Goal: Complete application form: Complete application form

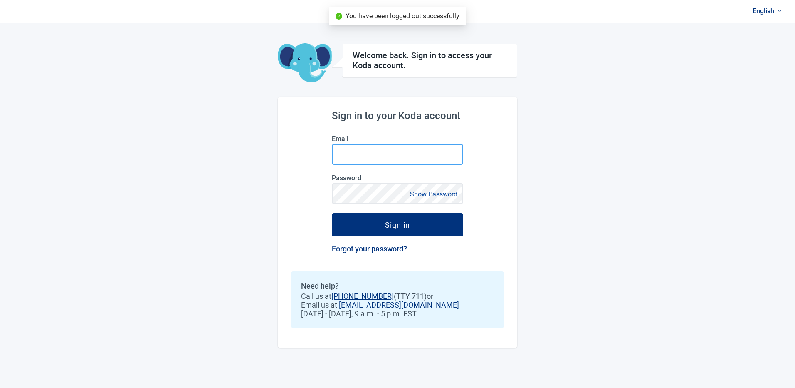
click at [383, 158] on input "Email" at bounding box center [397, 154] width 131 height 21
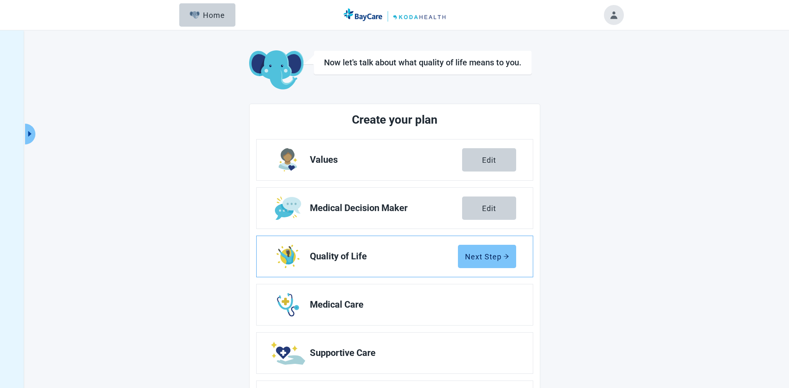
scroll to position [54, 0]
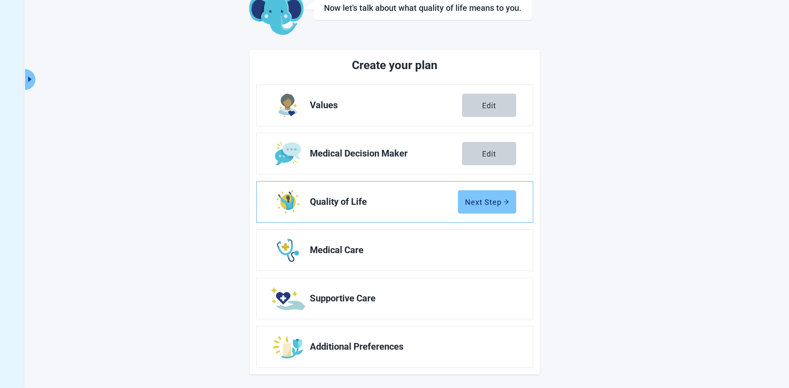
click at [492, 199] on div "Next Step" at bounding box center [487, 202] width 44 height 8
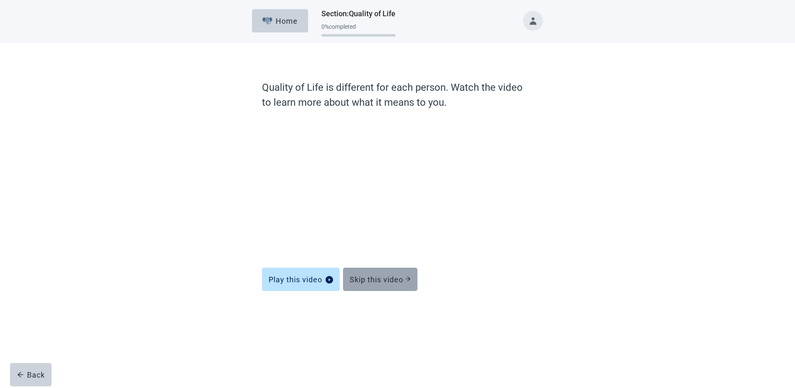
click at [392, 275] on div "Skip this video" at bounding box center [380, 279] width 61 height 8
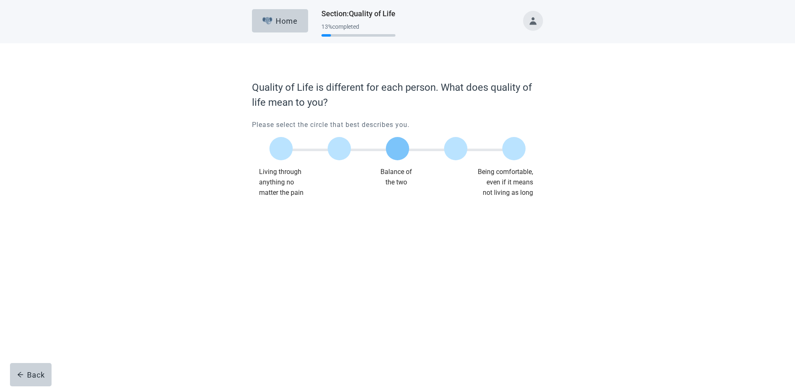
click at [399, 149] on label "Main content" at bounding box center [397, 148] width 23 height 23
click at [398, 148] on input "Quality of life scale: 50 out of 100. Balance of the two" at bounding box center [398, 148] width 0 height 0
click at [272, 225] on button "Continue" at bounding box center [275, 214] width 47 height 23
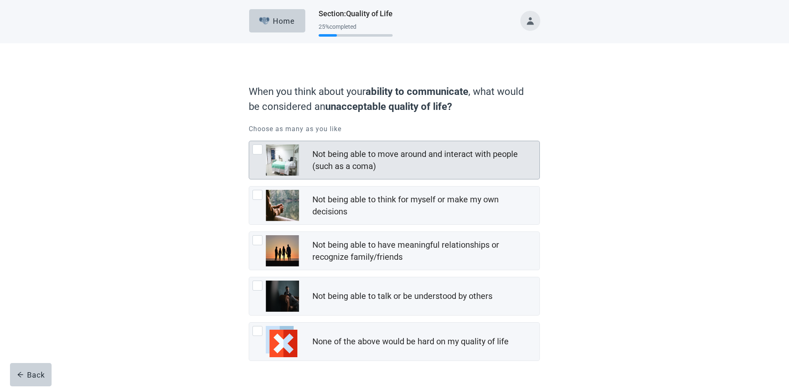
click at [257, 146] on div "Not being able to move around and interact with people (such as a coma), checkb…" at bounding box center [257, 149] width 10 height 10
click at [249, 141] on input "Not being able to move around and interact with people (such as a coma)" at bounding box center [249, 141] width 0 height 0
checkbox input "true"
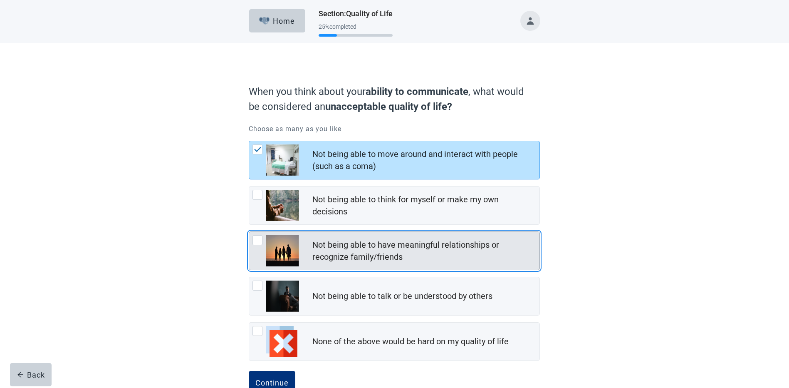
click at [255, 240] on div "Not being able to have meaningful relationships or recognize family/friends, ch…" at bounding box center [257, 240] width 10 height 10
click at [249, 232] on input "Not being able to have meaningful relationships or recognize family/friends" at bounding box center [249, 231] width 0 height 0
checkbox input "true"
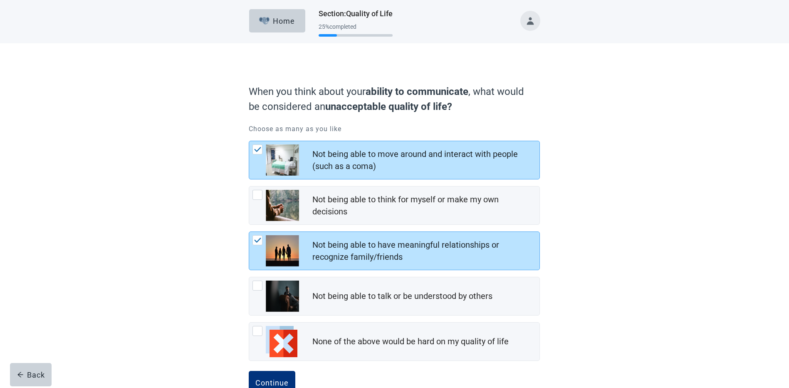
scroll to position [25, 0]
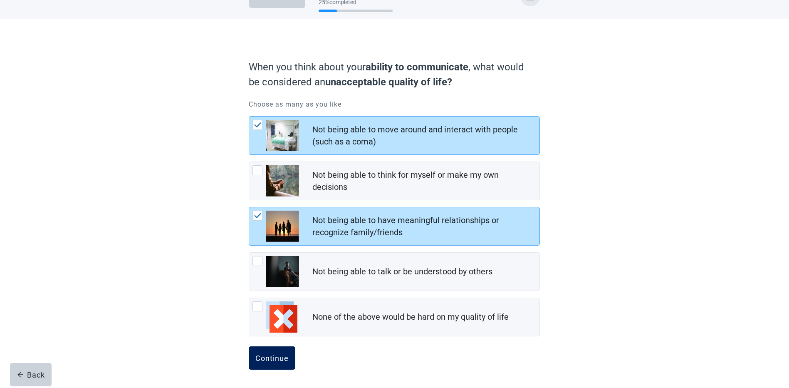
click at [267, 358] on div "Continue" at bounding box center [271, 357] width 33 height 8
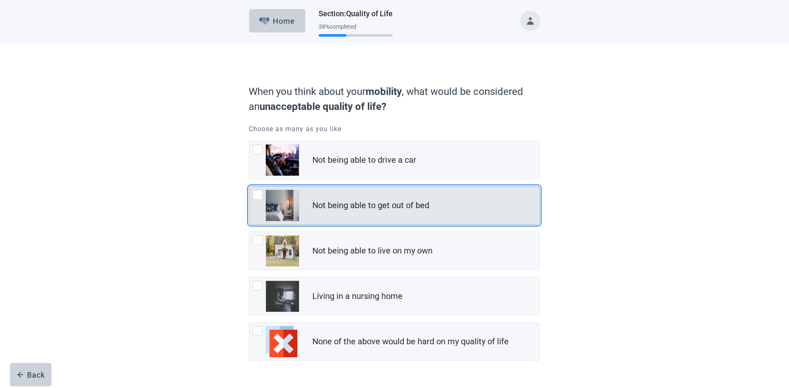
click at [255, 194] on div "Not being able to get out of bed, checkbox, not checked" at bounding box center [257, 195] width 10 height 10
click at [249, 186] on input "Not being able to get out of bed" at bounding box center [249, 186] width 0 height 0
checkbox input "true"
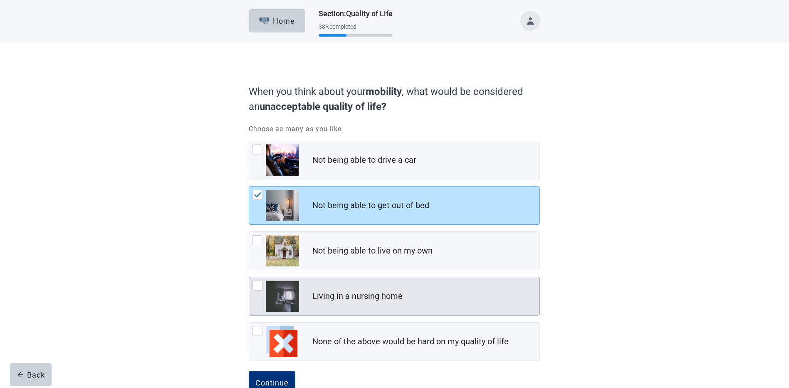
click at [254, 287] on div "Living in a nursing home, checkbox, not checked" at bounding box center [257, 285] width 10 height 10
click at [249, 277] on input "Living in a nursing home" at bounding box center [249, 277] width 0 height 0
checkbox input "true"
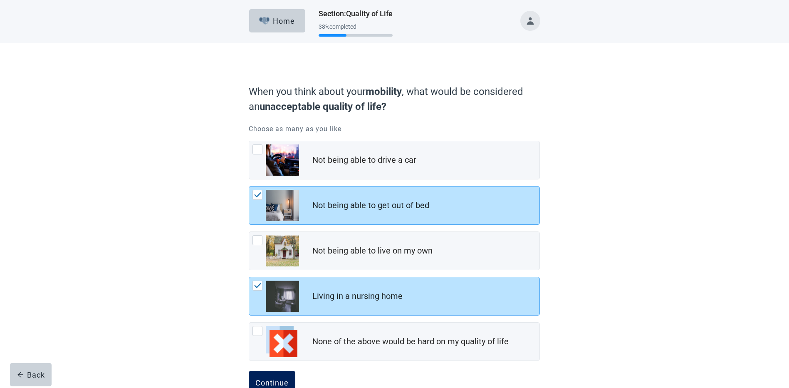
click at [275, 381] on div "Continue" at bounding box center [271, 382] width 33 height 8
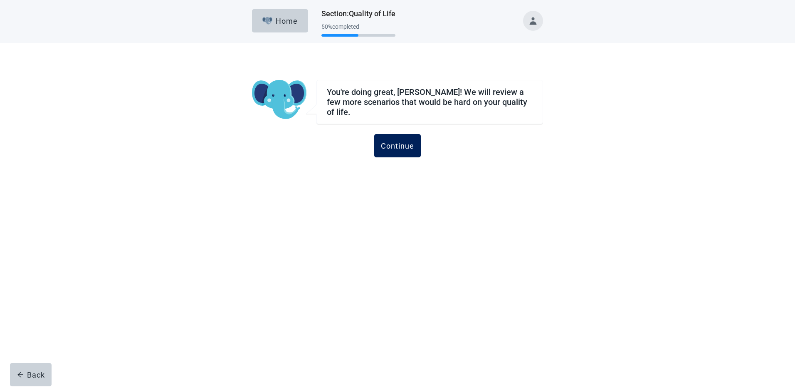
click at [402, 144] on div "Continue" at bounding box center [397, 145] width 33 height 8
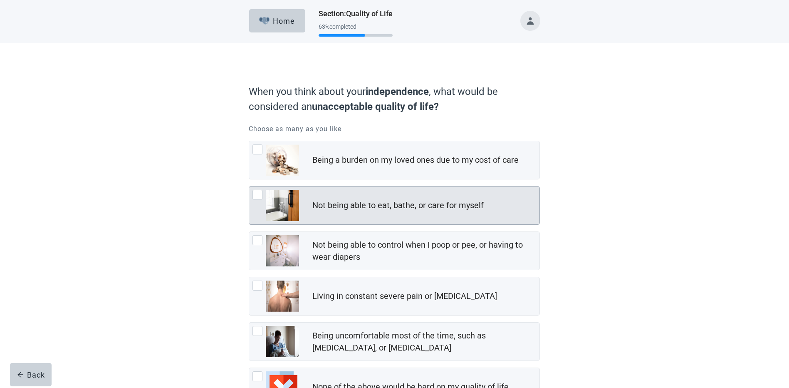
drag, startPoint x: 259, startPoint y: 197, endPoint x: 295, endPoint y: 206, distance: 37.2
click at [259, 197] on div "Not being able to eat, bathe, or care for myself, checkbox, not checked" at bounding box center [257, 195] width 10 height 10
click at [249, 186] on input "Not being able to eat, bathe, or care for myself" at bounding box center [249, 186] width 0 height 0
checkbox input "true"
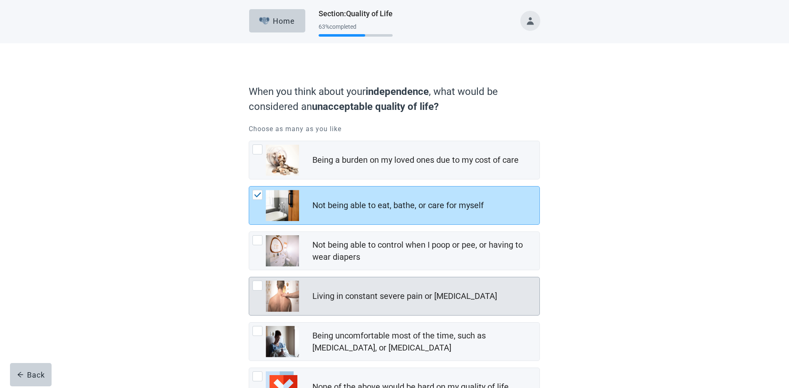
click at [257, 285] on div "Living in constant severe pain or shortness of breath, checkbox, not checked" at bounding box center [257, 285] width 10 height 10
click at [249, 277] on input "Living in constant severe pain or shortness of breath" at bounding box center [249, 277] width 0 height 0
checkbox input "true"
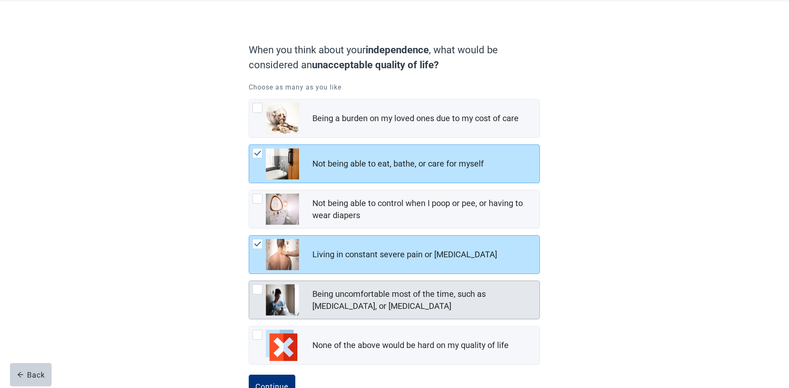
scroll to position [70, 0]
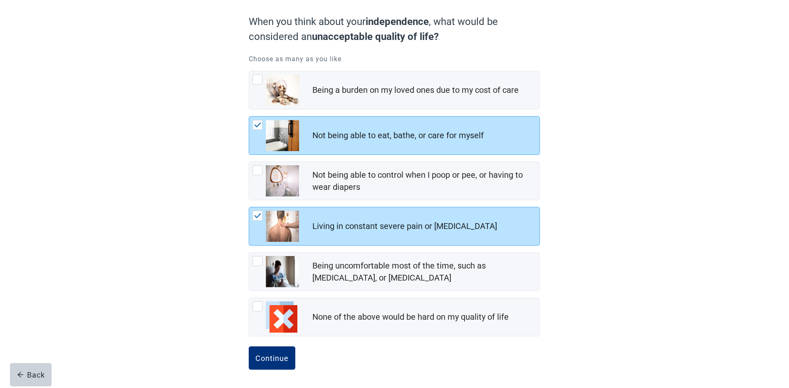
click at [272, 360] on div "Continue" at bounding box center [271, 357] width 33 height 8
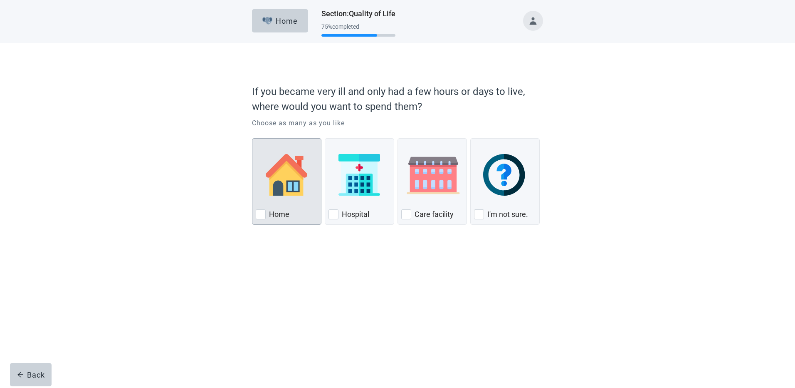
click at [262, 216] on div "Home, checkbox, not checked" at bounding box center [261, 214] width 10 height 10
click at [252, 138] on input "Home" at bounding box center [252, 138] width 0 height 0
checkbox input "true"
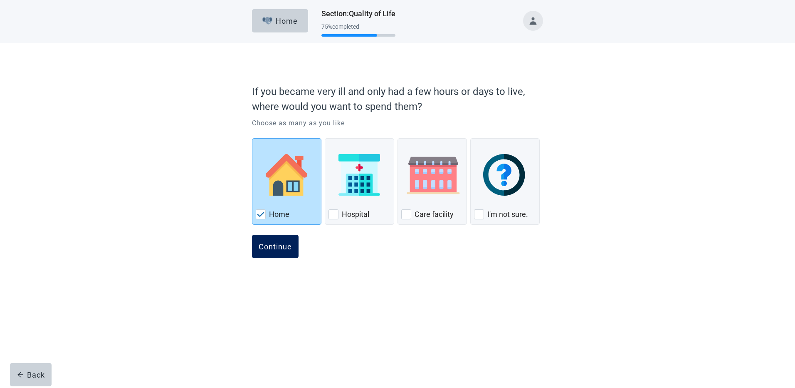
click at [280, 244] on div "Continue" at bounding box center [275, 246] width 33 height 8
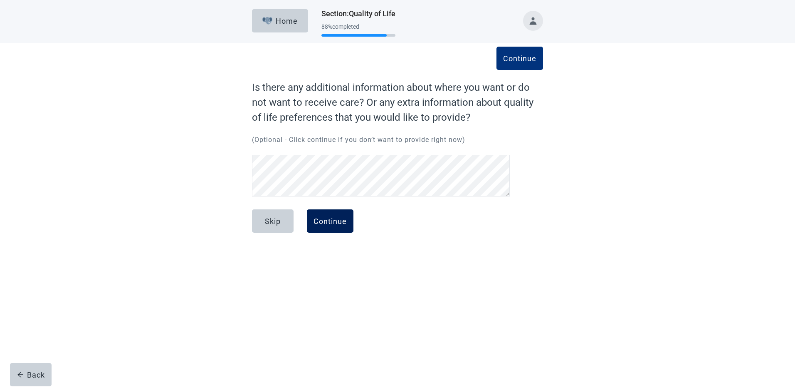
click at [332, 225] on div "Continue" at bounding box center [330, 221] width 33 height 8
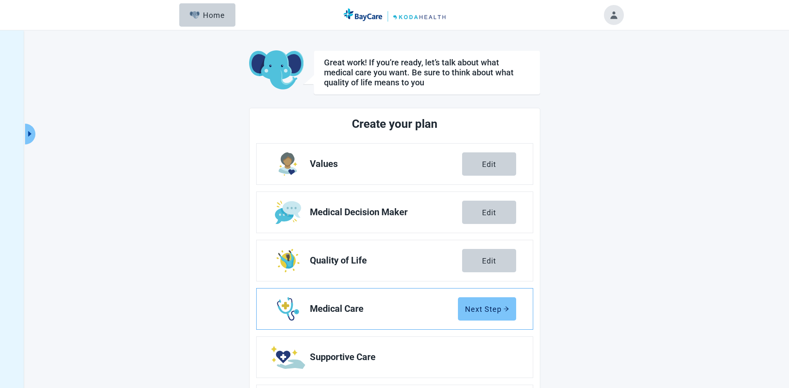
click at [479, 310] on div "Next Step" at bounding box center [487, 308] width 44 height 8
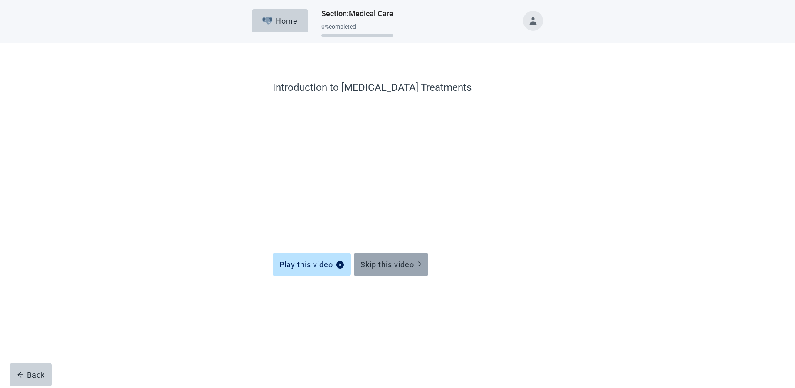
click at [396, 263] on div "Skip this video" at bounding box center [390, 264] width 61 height 8
click at [388, 268] on div "Skip this video" at bounding box center [390, 264] width 61 height 8
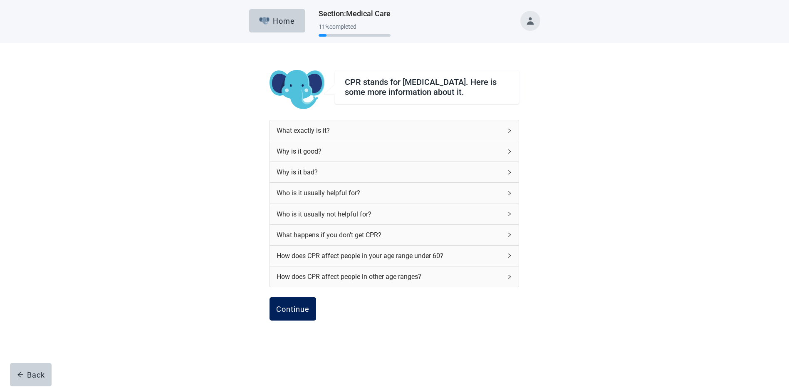
click at [304, 310] on div "Continue" at bounding box center [292, 308] width 33 height 8
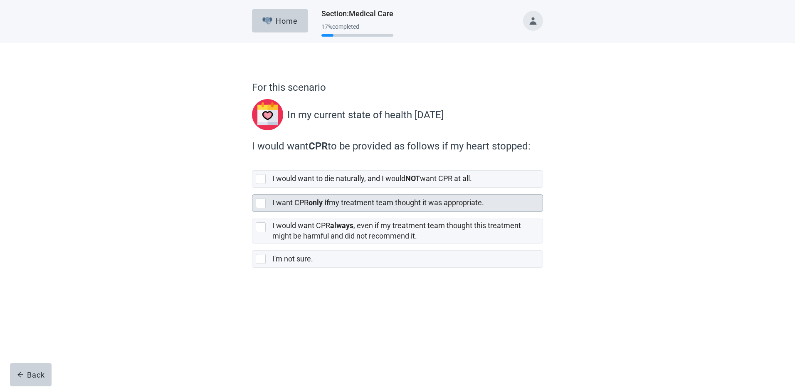
click at [263, 204] on div "[object Object], checkbox, not selected" at bounding box center [261, 203] width 10 height 10
click at [252, 188] on input "I want CPR only if my treatment team thought it was appropriate." at bounding box center [252, 188] width 0 height 0
checkbox input "true"
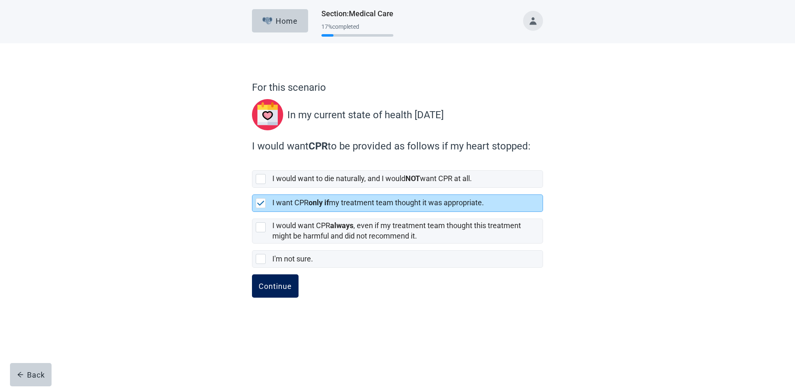
click at [275, 282] on div "Continue" at bounding box center [275, 285] width 33 height 8
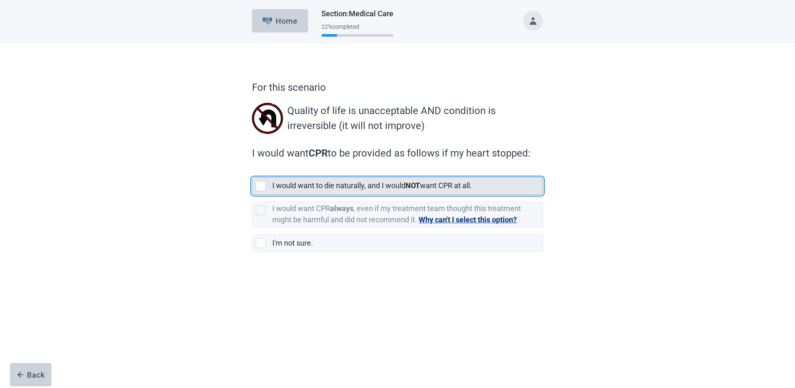
click at [262, 187] on div "[object Object], checkbox, not selected" at bounding box center [261, 186] width 10 height 10
click at [252, 171] on input "I would want to die naturally, and I would NOT want CPR at all." at bounding box center [252, 170] width 0 height 0
checkbox input "true"
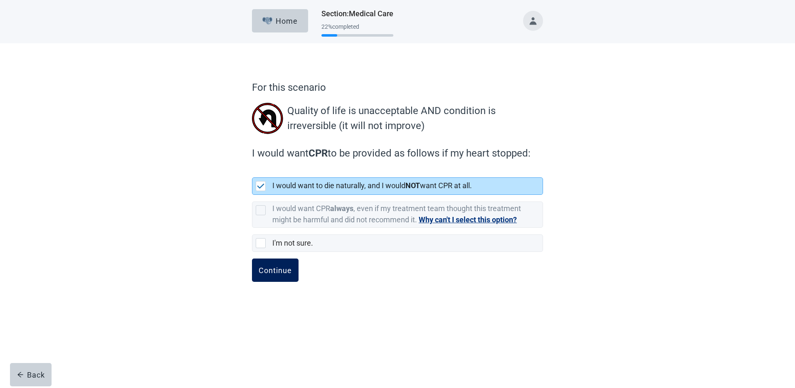
click at [282, 273] on div "Continue" at bounding box center [275, 270] width 33 height 8
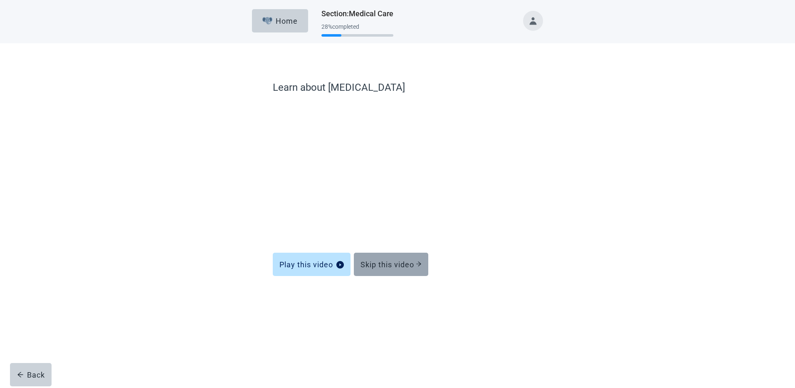
click at [395, 269] on button "Skip this video" at bounding box center [391, 263] width 74 height 23
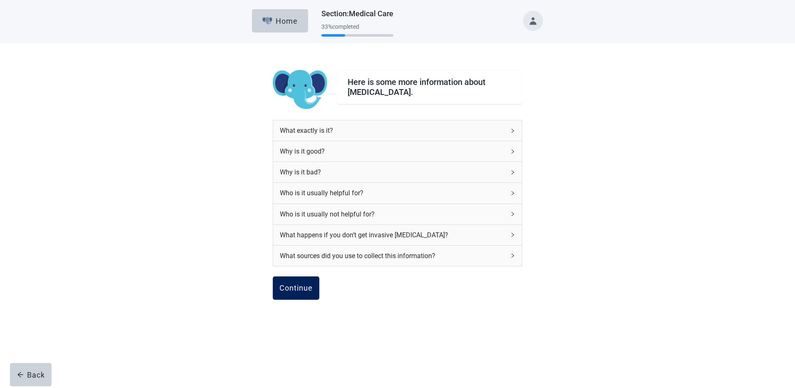
click at [304, 292] on div "Continue" at bounding box center [295, 288] width 33 height 8
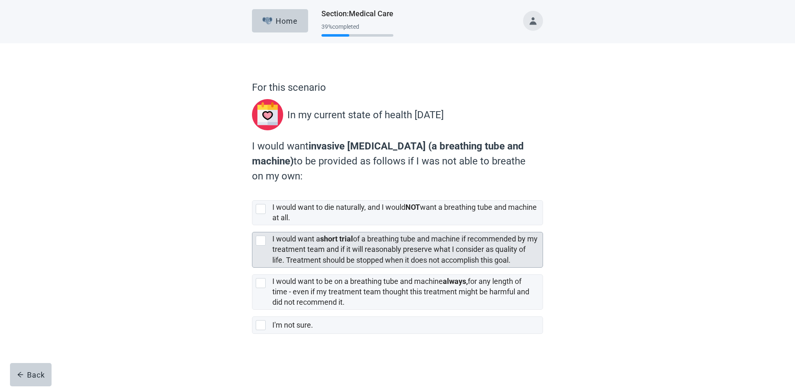
click at [260, 239] on div "[object Object], checkbox, not selected" at bounding box center [261, 240] width 10 height 10
click at [252, 225] on input "I would want a short trial of a breathing tube and machine if recommended by my…" at bounding box center [252, 225] width 0 height 0
checkbox input "true"
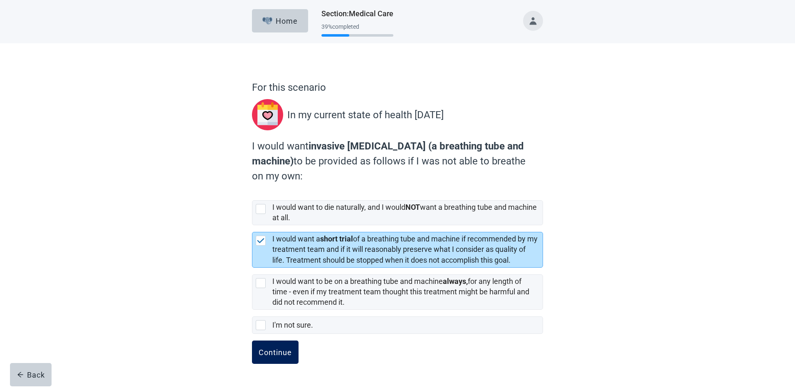
click at [266, 357] on button "Continue" at bounding box center [275, 351] width 47 height 23
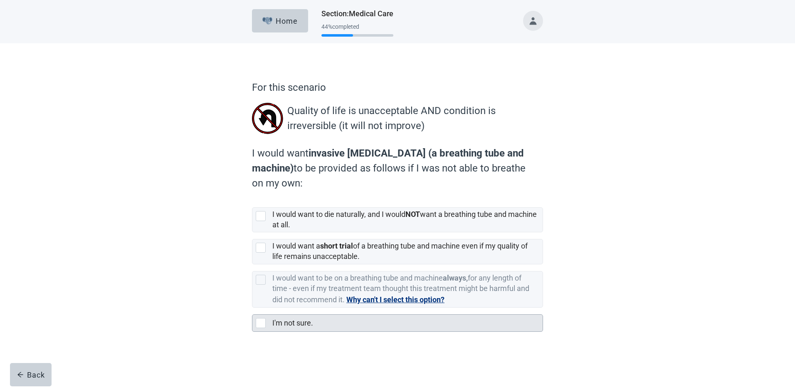
click at [257, 319] on div "I'm not sure., checkbox, not selected" at bounding box center [261, 323] width 10 height 10
click at [252, 308] on input "I'm not sure." at bounding box center [252, 307] width 0 height 0
checkbox input "true"
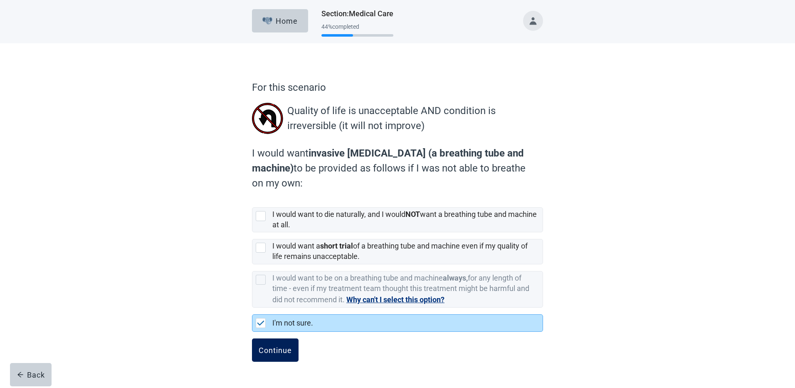
click at [279, 344] on button "Continue" at bounding box center [275, 349] width 47 height 23
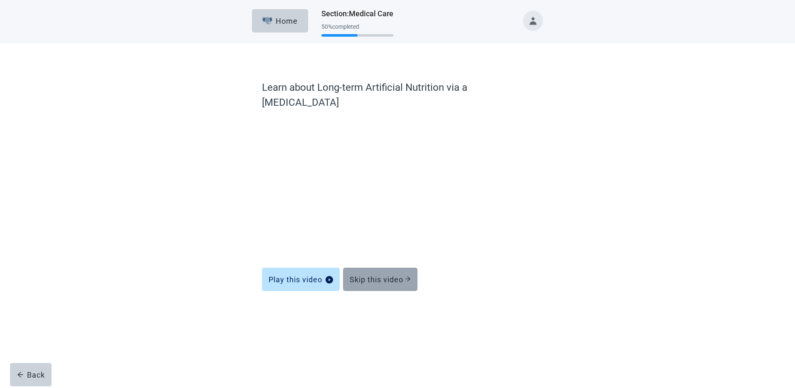
click at [373, 275] on div "Skip this video" at bounding box center [380, 279] width 61 height 8
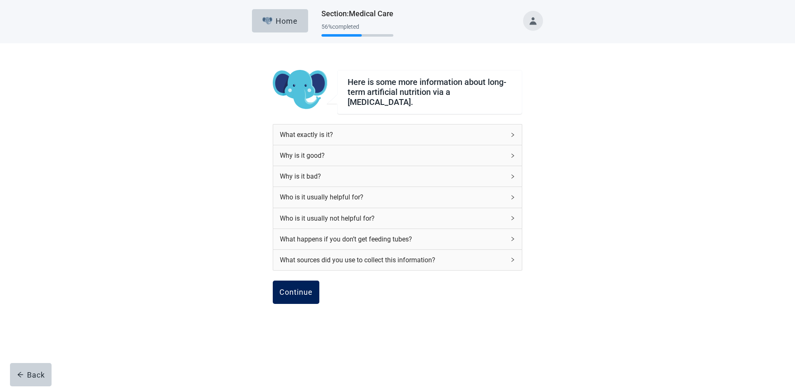
click at [288, 289] on div "Continue" at bounding box center [295, 292] width 33 height 8
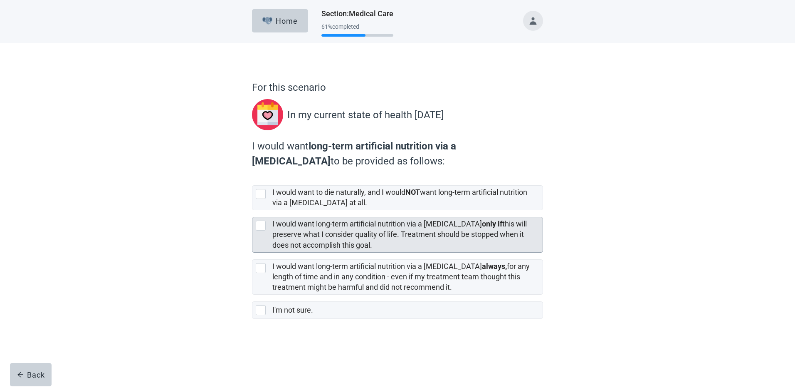
click at [261, 225] on div "[object Object], checkbox, not selected" at bounding box center [261, 225] width 10 height 10
click at [252, 210] on input "I would want long-term artificial nutrition via a feeding tube only if this wil…" at bounding box center [252, 210] width 0 height 0
checkbox input "true"
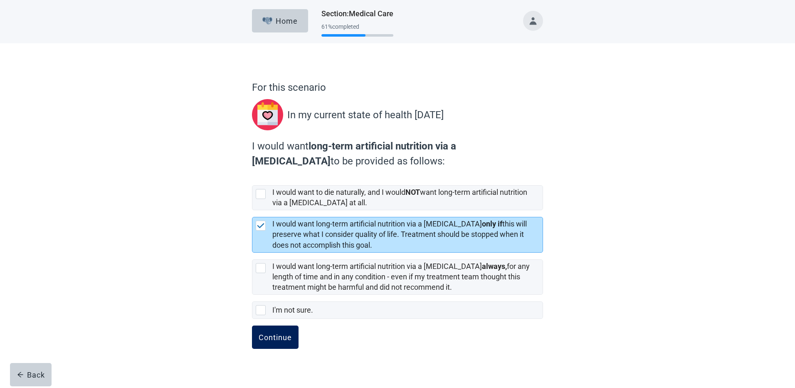
click at [285, 340] on div "Continue" at bounding box center [275, 337] width 33 height 8
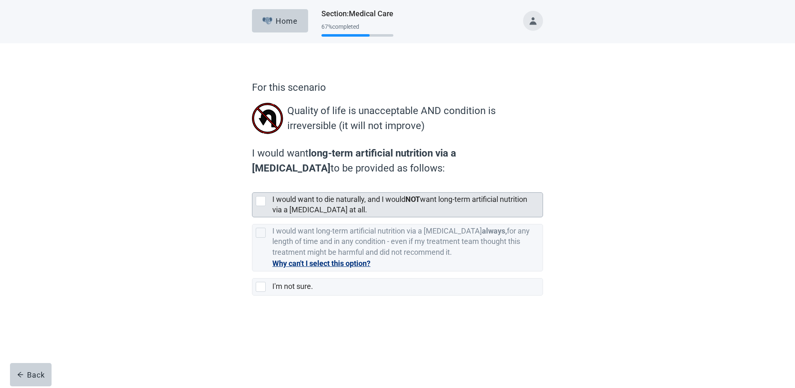
click at [264, 200] on div "[object Object], checkbox, not selected" at bounding box center [261, 201] width 10 height 10
click at [252, 186] on input "I would want to die naturally, and I would NOT want long-term artificial nutrit…" at bounding box center [252, 185] width 0 height 0
checkbox input "true"
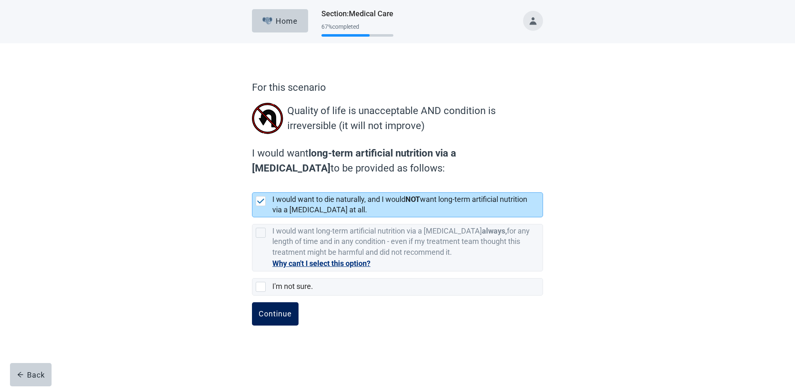
click at [272, 316] on div "Continue" at bounding box center [275, 313] width 33 height 8
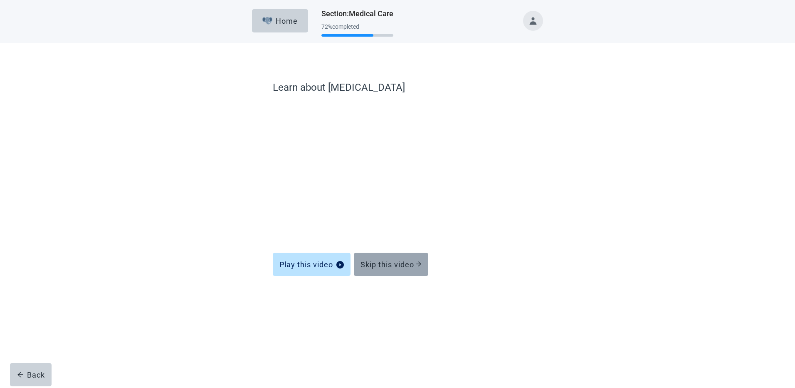
click at [388, 264] on div "Skip this video" at bounding box center [390, 264] width 61 height 8
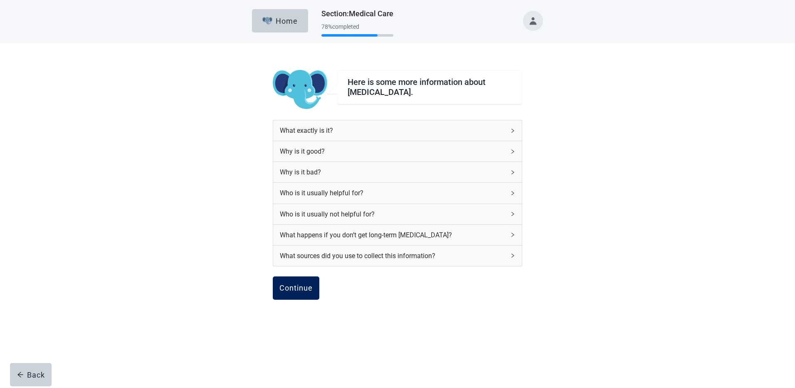
click at [299, 282] on button "Continue" at bounding box center [296, 287] width 47 height 23
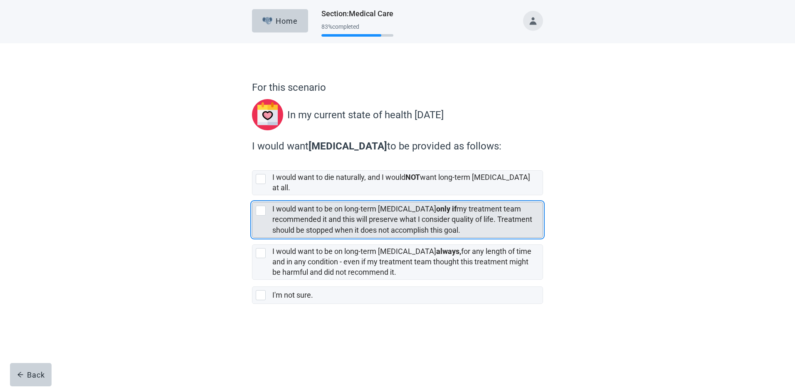
click at [261, 205] on div "[object Object], checkbox, not selected" at bounding box center [261, 210] width 10 height 10
click at [252, 195] on input "I would want to be on long-term dialysis only if my treatment team recommended …" at bounding box center [252, 195] width 0 height 0
checkbox input "true"
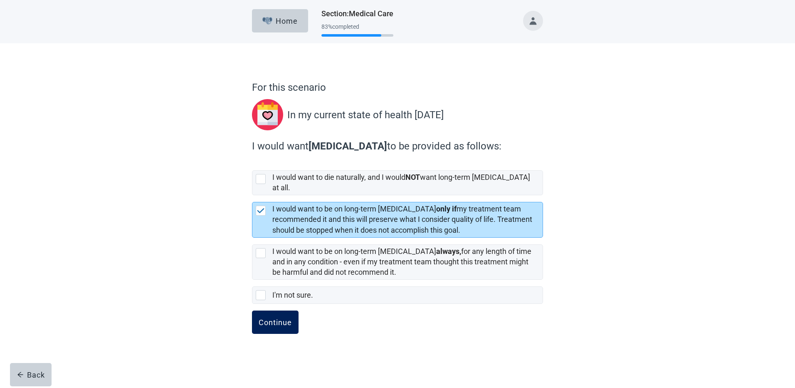
click at [260, 318] on div "Continue" at bounding box center [275, 322] width 33 height 8
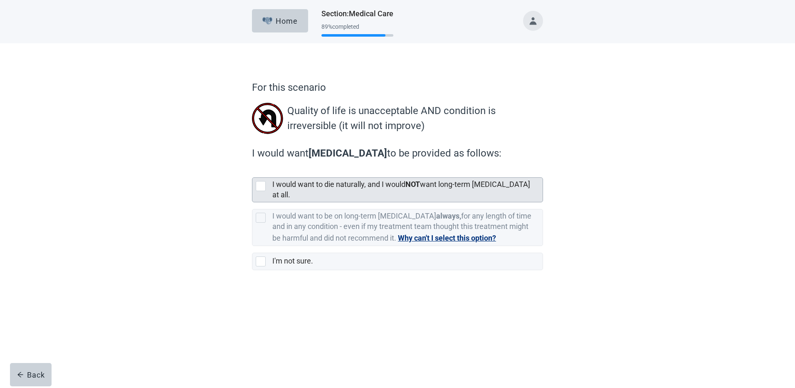
click at [262, 188] on div "[object Object], checkbox, not selected" at bounding box center [261, 186] width 10 height 10
click at [252, 171] on input "I would want to die naturally, and I would NOT want long-term dialysis at all." at bounding box center [252, 170] width 0 height 0
checkbox input "true"
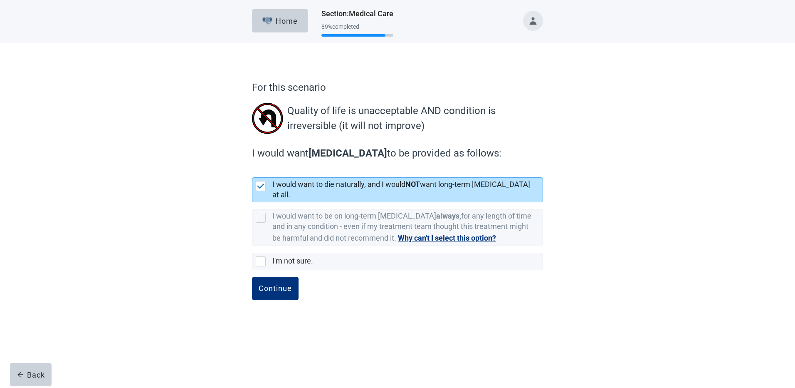
click at [272, 284] on div "Continue" at bounding box center [275, 288] width 33 height 8
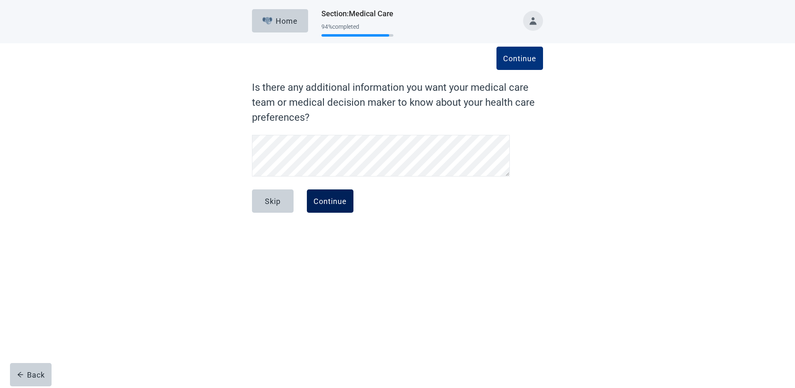
click at [328, 197] on div "Continue" at bounding box center [330, 201] width 33 height 8
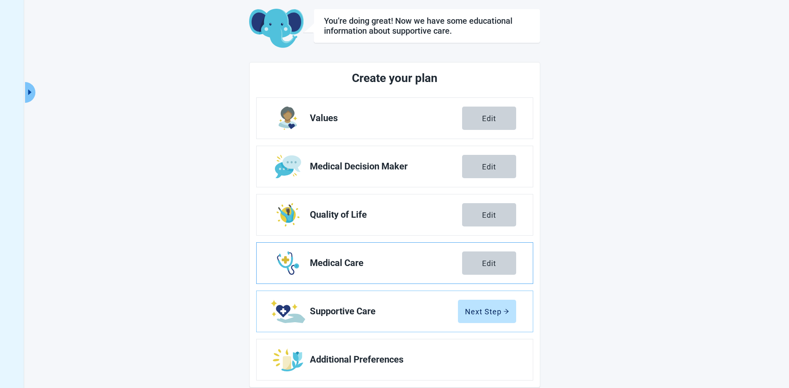
scroll to position [54, 0]
